Goal: Go to known website: Go to known website

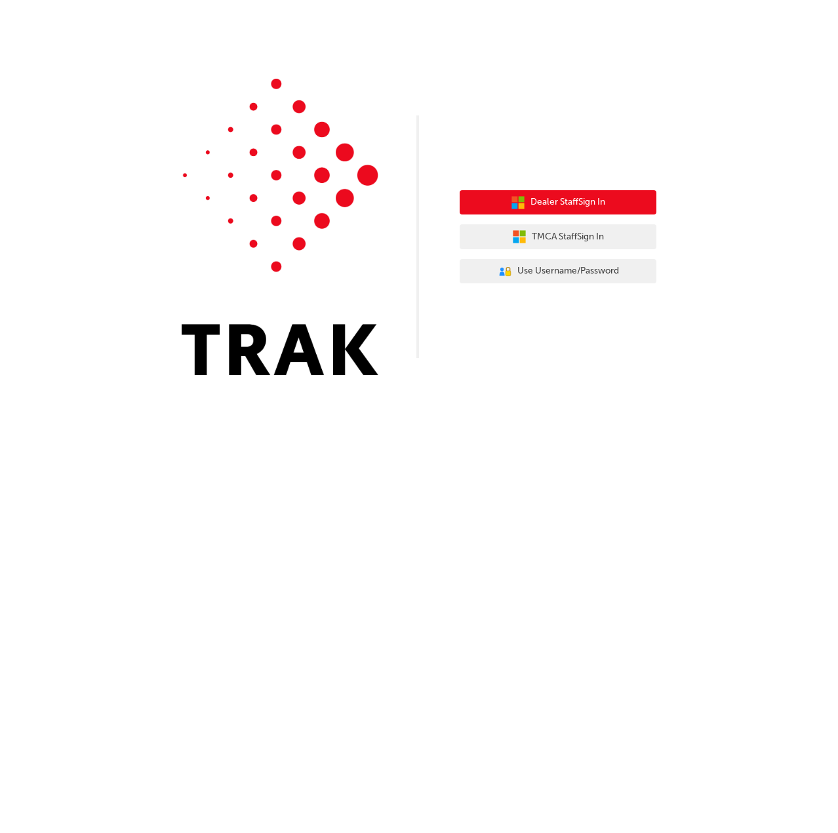
click at [571, 199] on span "Dealer Staff Sign In" at bounding box center [568, 202] width 75 height 15
